Goal: Check status: Check status

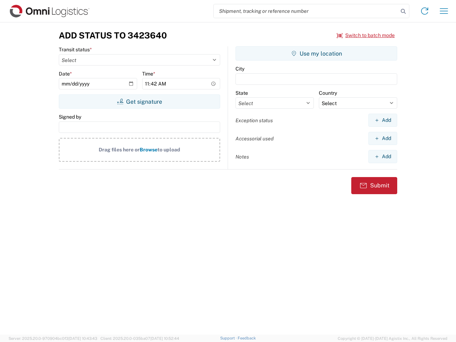
click at [306, 11] on input "search" at bounding box center [306, 11] width 185 height 14
click at [403, 11] on icon at bounding box center [403, 11] width 10 height 10
click at [425, 11] on icon at bounding box center [424, 10] width 11 height 11
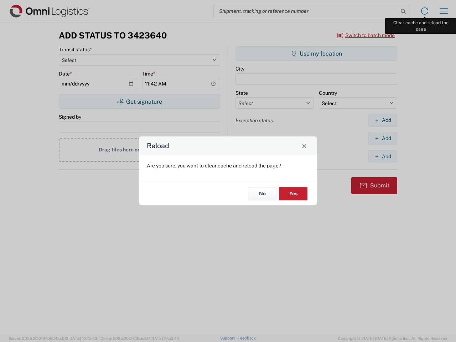
click at [444, 11] on div "Reload Are you sure, you want to clear cache and reload the page? No Yes" at bounding box center [228, 171] width 456 height 342
click at [366, 35] on div "Reload Are you sure, you want to clear cache and reload the page? No Yes" at bounding box center [228, 171] width 456 height 342
click at [139, 102] on div "Reload Are you sure, you want to clear cache and reload the page? No Yes" at bounding box center [228, 171] width 456 height 342
click at [316, 53] on div "Reload Are you sure, you want to clear cache and reload the page? No Yes" at bounding box center [228, 171] width 456 height 342
click at [383, 120] on div "Reload Are you sure, you want to clear cache and reload the page? No Yes" at bounding box center [228, 171] width 456 height 342
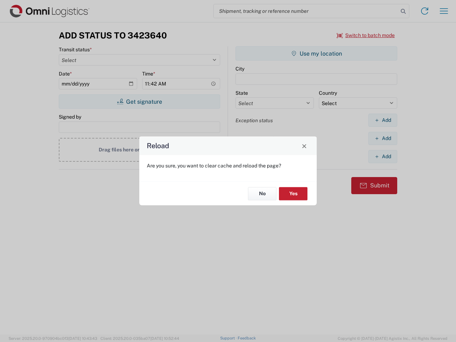
click at [383, 138] on div "Reload Are you sure, you want to clear cache and reload the page? No Yes" at bounding box center [228, 171] width 456 height 342
click at [383, 156] on div "Reload Are you sure, you want to clear cache and reload the page? No Yes" at bounding box center [228, 171] width 456 height 342
